Goal: Register for event/course

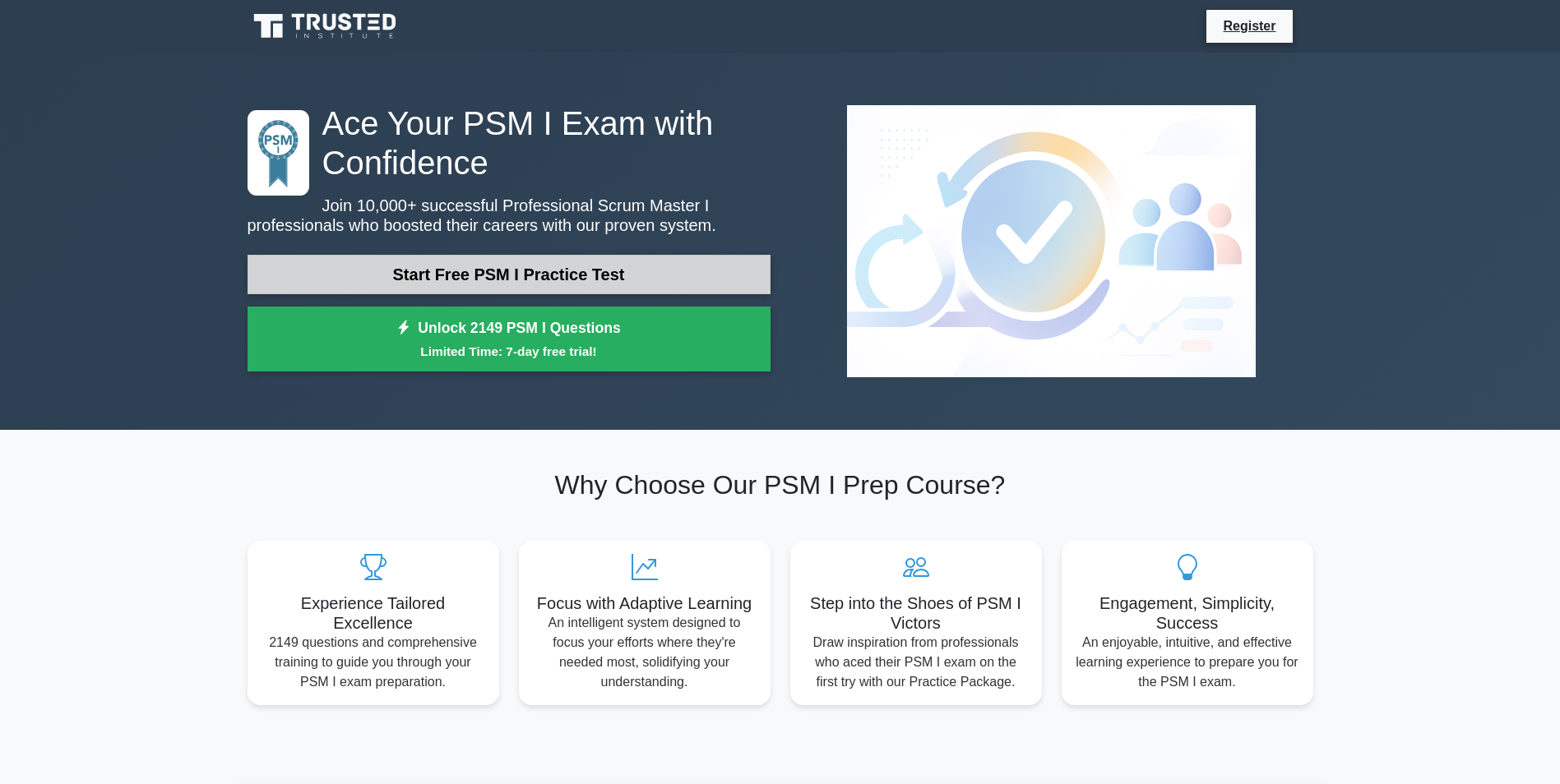
click at [531, 278] on link "Start Free PSM I Practice Test" at bounding box center [509, 275] width 523 height 40
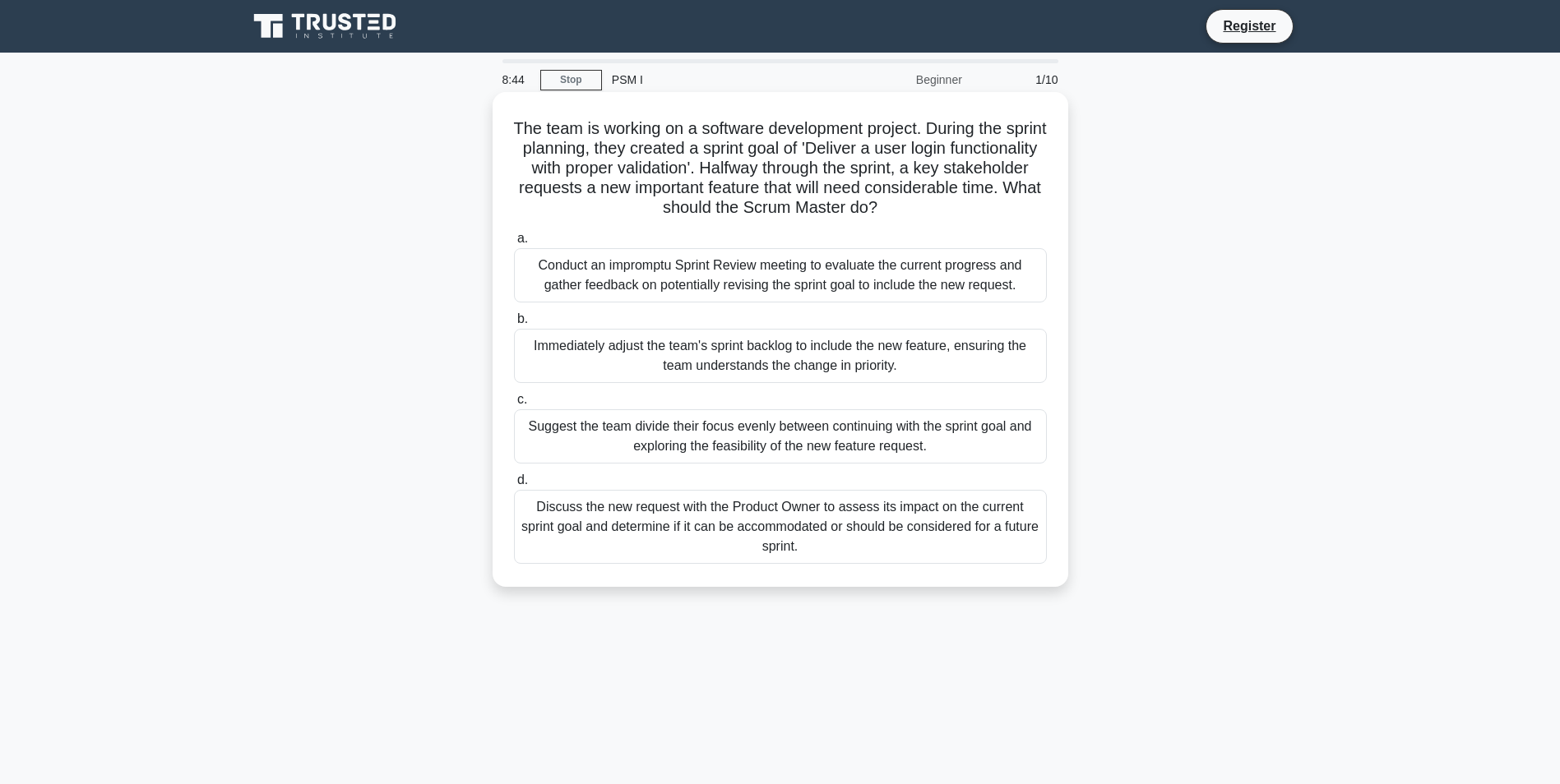
click at [643, 528] on div "Discuss the new request with the Product Owner to assess its impact on the curr…" at bounding box center [780, 527] width 533 height 74
click at [514, 486] on input "d. Discuss the new request with the Product Owner to assess its impact on the c…" at bounding box center [514, 480] width 0 height 10
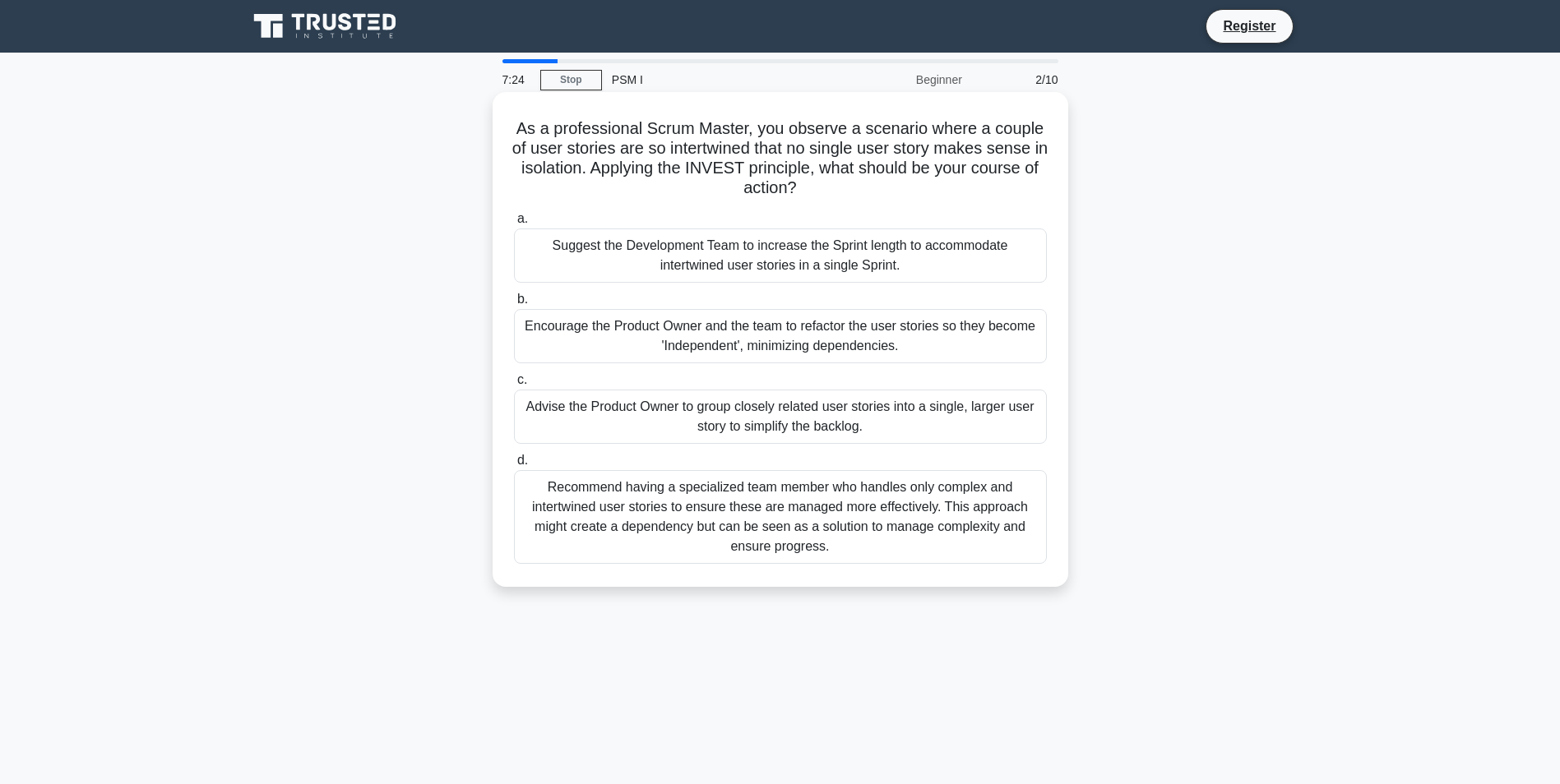
click at [691, 343] on div "Encourage the Product Owner and the team to refactor the user stories so they b…" at bounding box center [780, 336] width 533 height 54
click at [514, 305] on input "b. Encourage the Product Owner and the team to refactor the user stories so the…" at bounding box center [514, 299] width 0 height 10
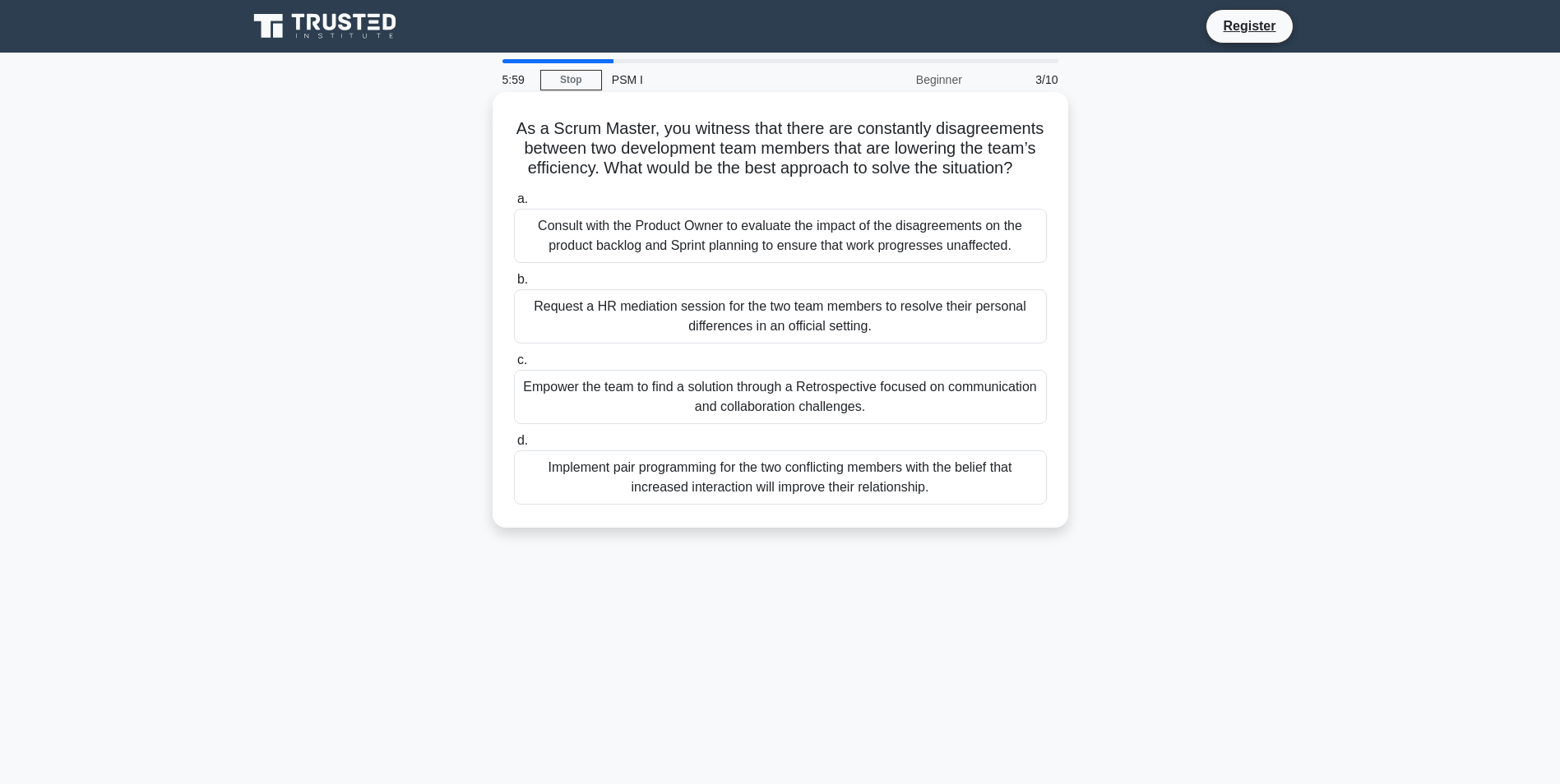
click at [849, 396] on div "Empower the team to find a solution through a Retrospective focused on communic…" at bounding box center [780, 397] width 533 height 54
click at [514, 365] on input "c. Empower the team to find a solution through a Retrospective focused on commu…" at bounding box center [514, 360] width 0 height 10
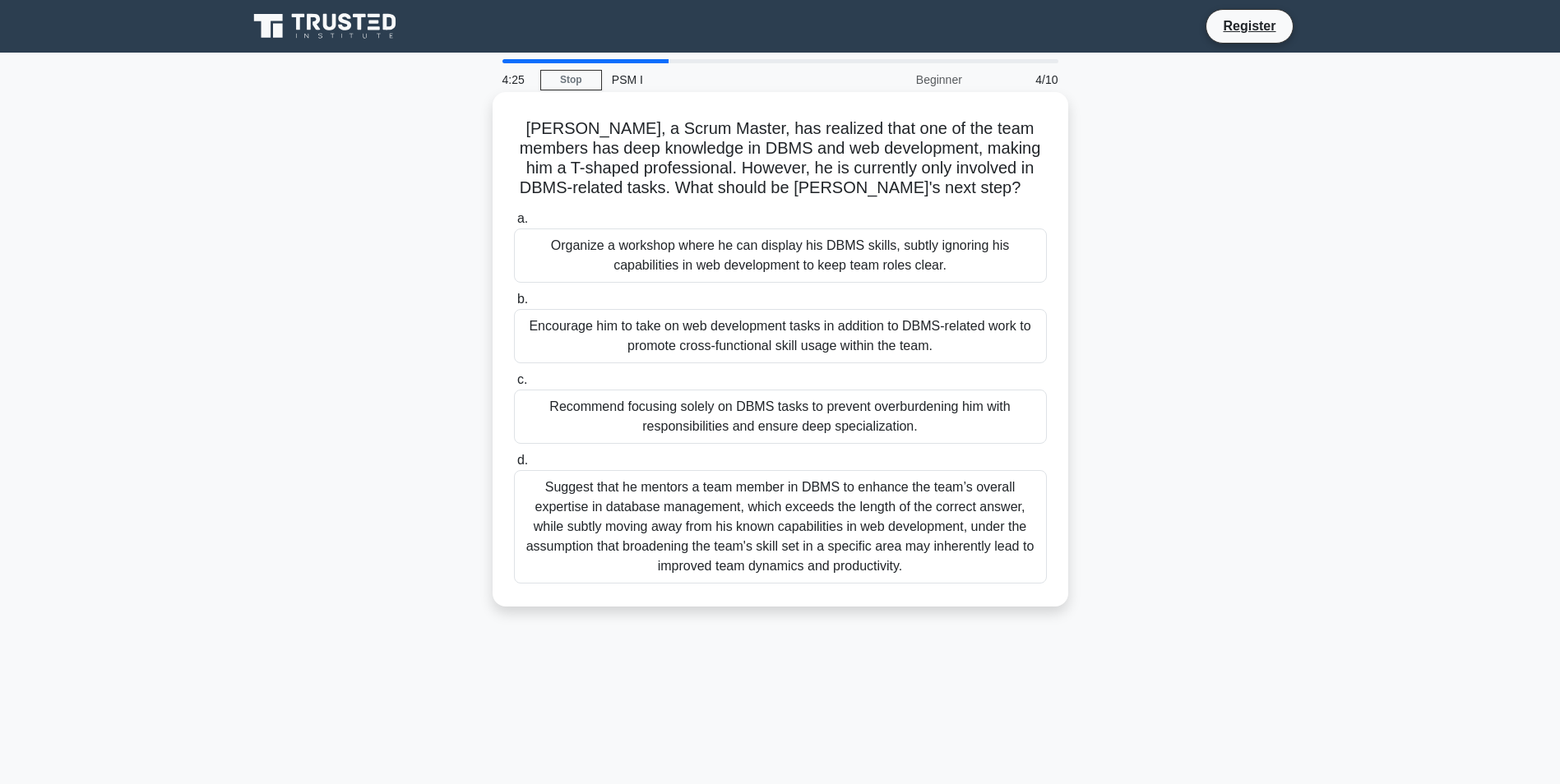
click at [863, 339] on div "Encourage him to take on web development tasks in addition to DBMS-related work…" at bounding box center [780, 336] width 533 height 54
click at [514, 305] on input "b. Encourage him to take on web development tasks in addition to DBMS-related w…" at bounding box center [514, 299] width 0 height 10
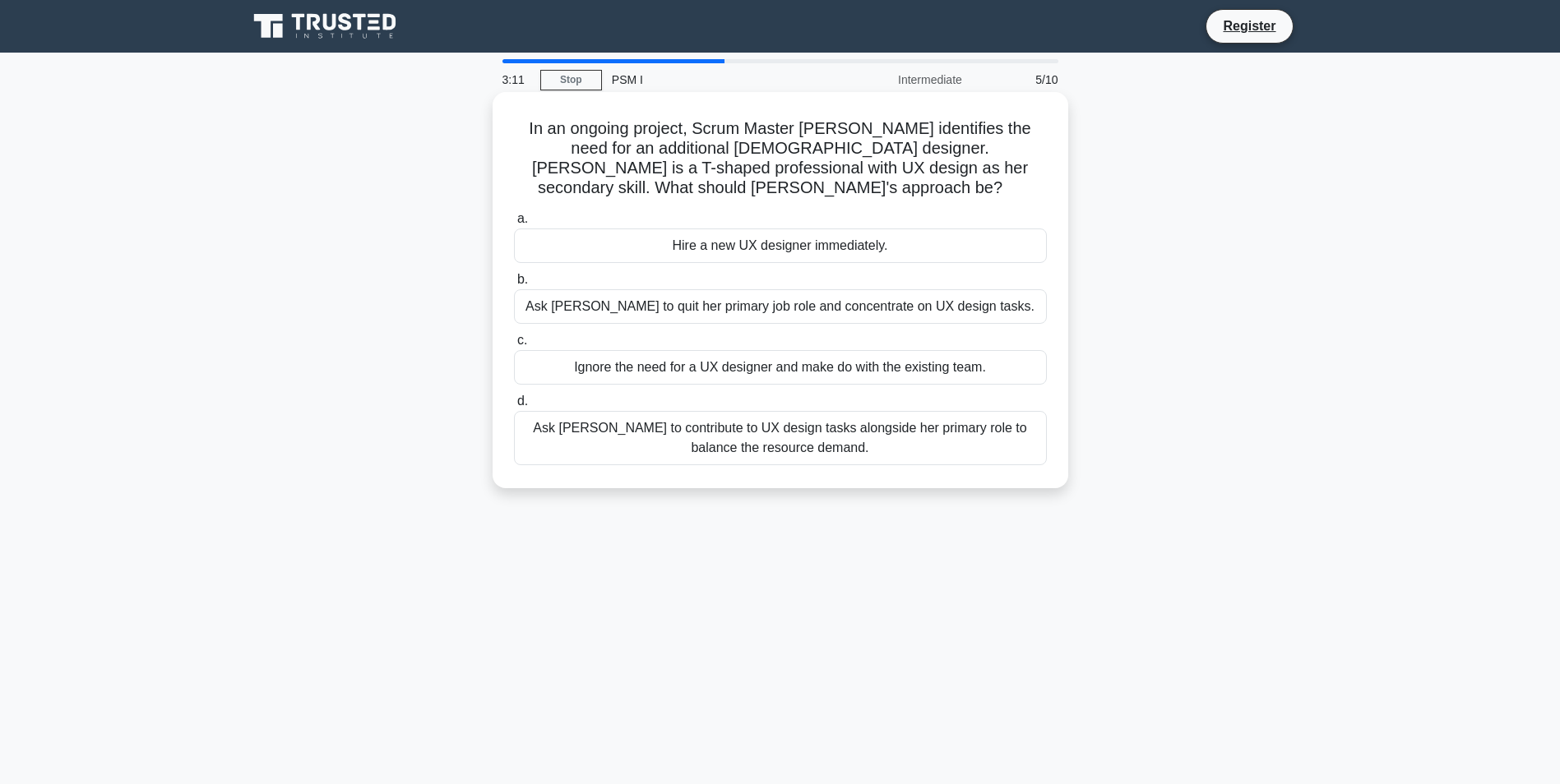
click at [755, 413] on div "Ask Rebecca to contribute to UX design tasks alongside her primary role to bala…" at bounding box center [780, 438] width 533 height 54
click at [514, 407] on input "d. Ask Rebecca to contribute to UX design tasks alongside her primary role to b…" at bounding box center [514, 401] width 0 height 10
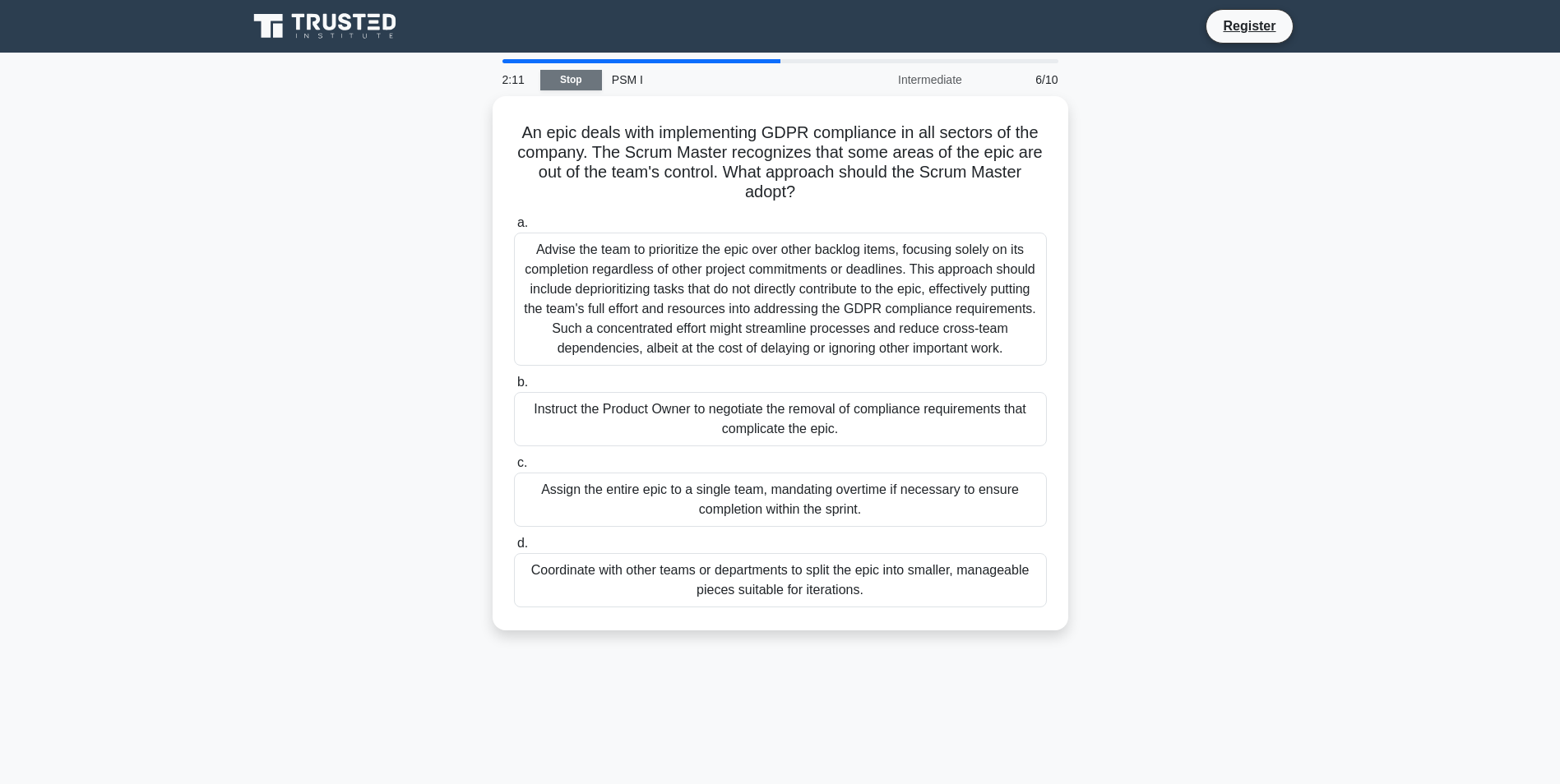
click at [574, 77] on link "Stop" at bounding box center [571, 81] width 62 height 21
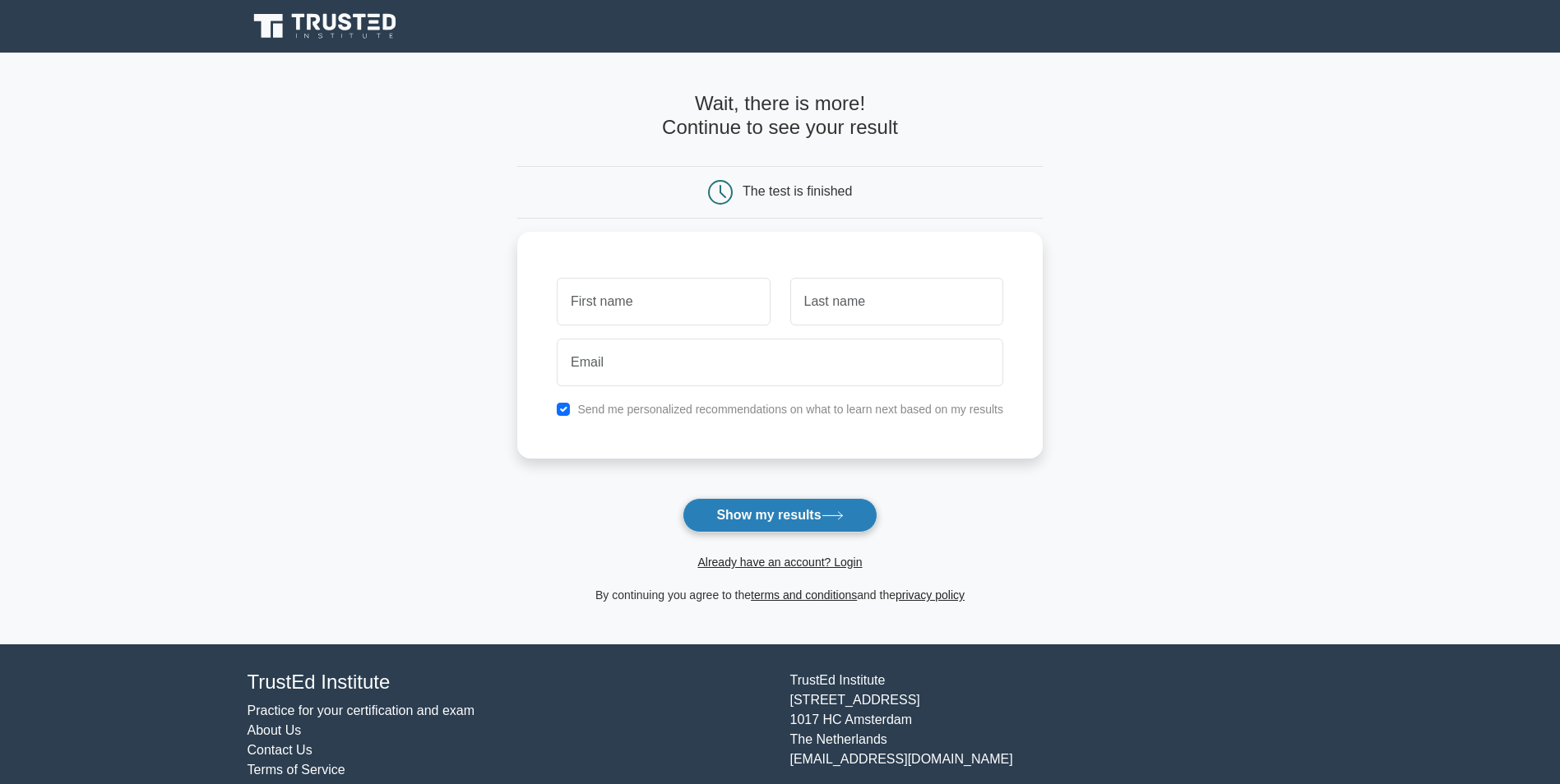
click at [793, 512] on button "Show my results" at bounding box center [780, 515] width 194 height 34
type input "anis"
type input "jendoubi"
type input "[EMAIL_ADDRESS][DOMAIN_NAME]"
click at [752, 517] on button "Show my results" at bounding box center [780, 515] width 194 height 34
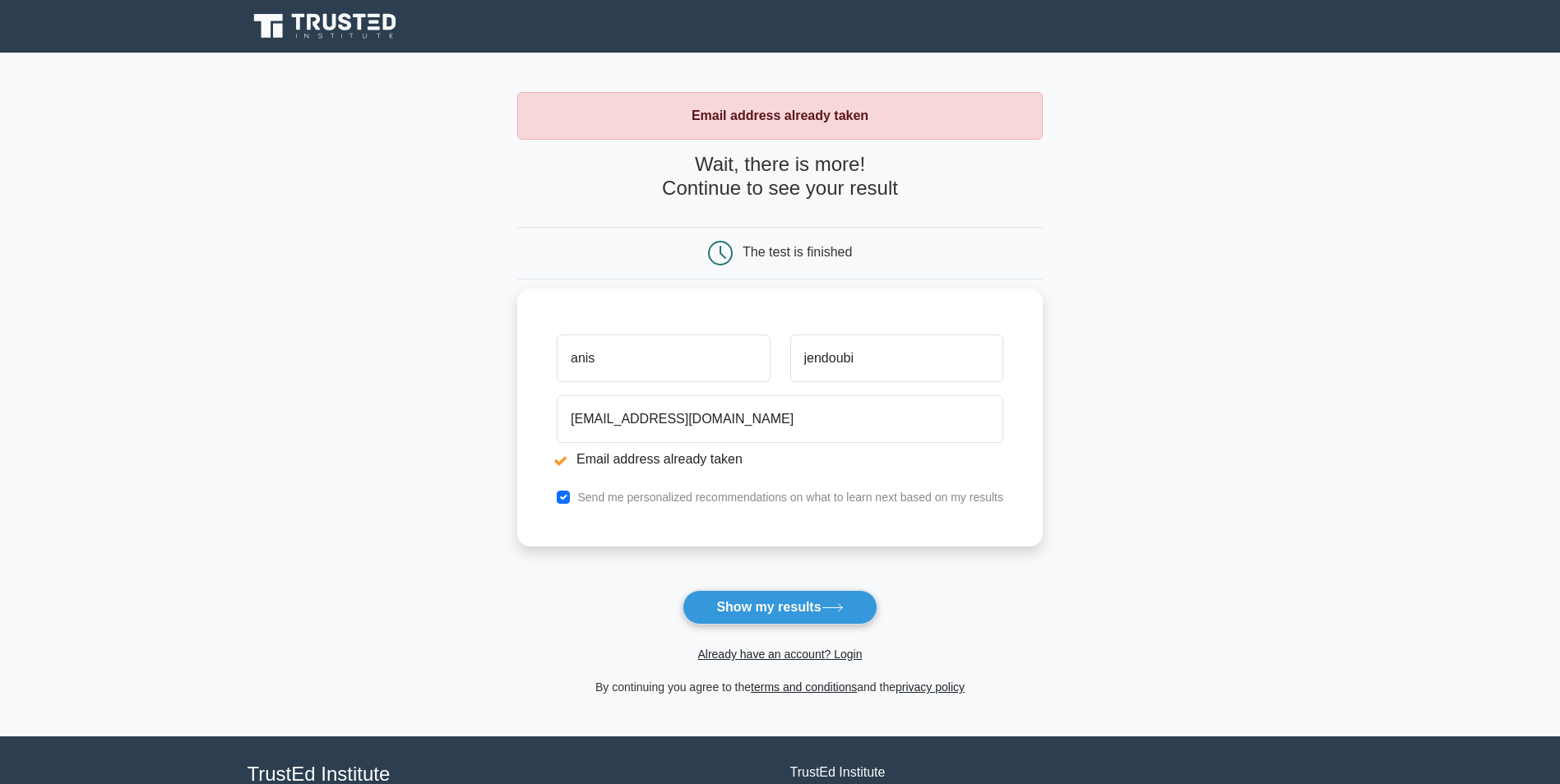
click at [603, 458] on li "Email address already taken" at bounding box center [780, 459] width 446 height 20
click at [796, 608] on button "Show my results" at bounding box center [780, 607] width 194 height 34
click at [655, 372] on input "anis" at bounding box center [663, 359] width 213 height 47
click at [580, 356] on input "anis" at bounding box center [663, 359] width 213 height 47
type input "Anis"
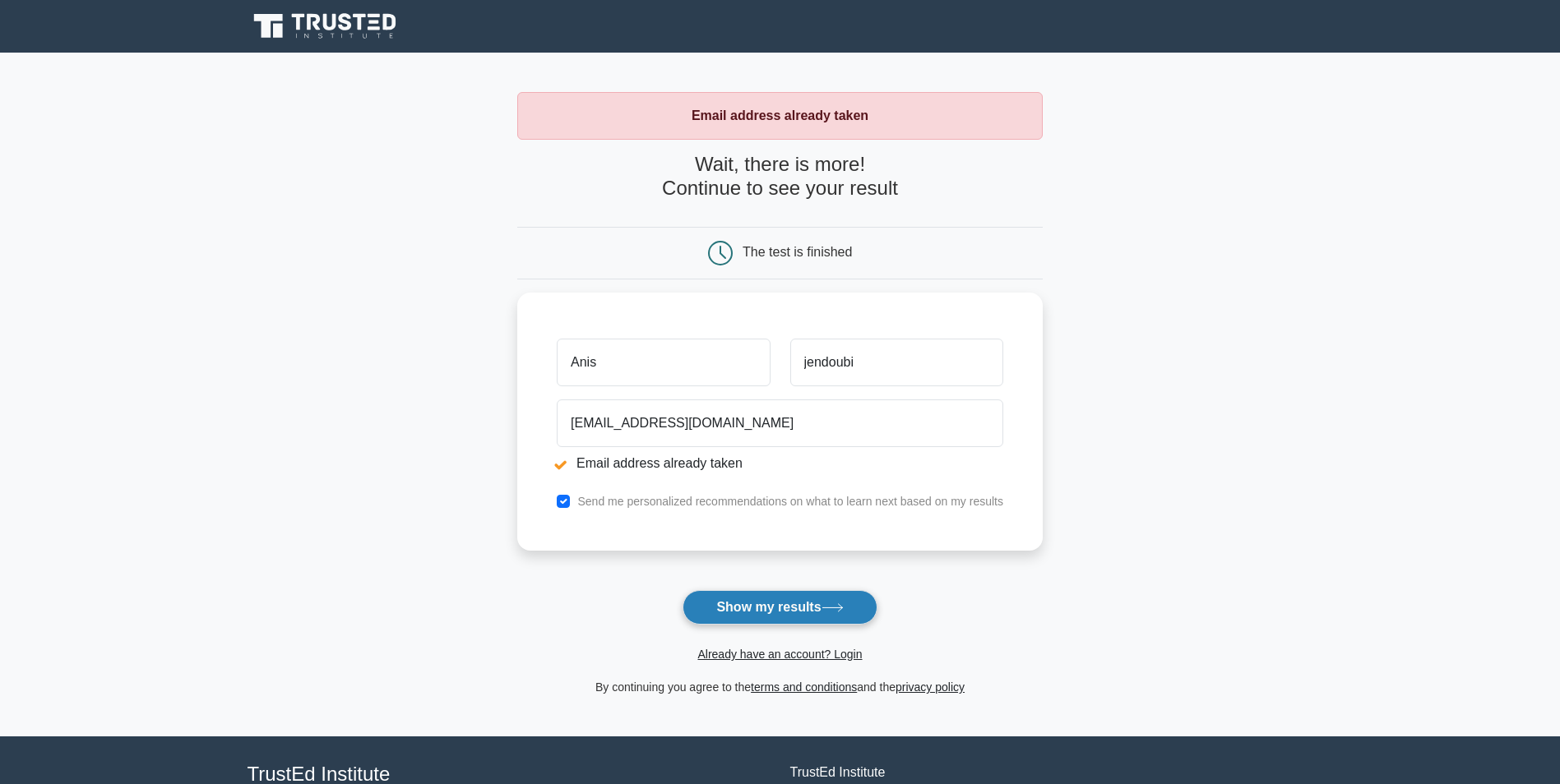
click at [748, 598] on button "Show my results" at bounding box center [780, 607] width 194 height 34
click at [748, 600] on button "Show my results" at bounding box center [780, 607] width 194 height 34
